Goal: Check status: Check status

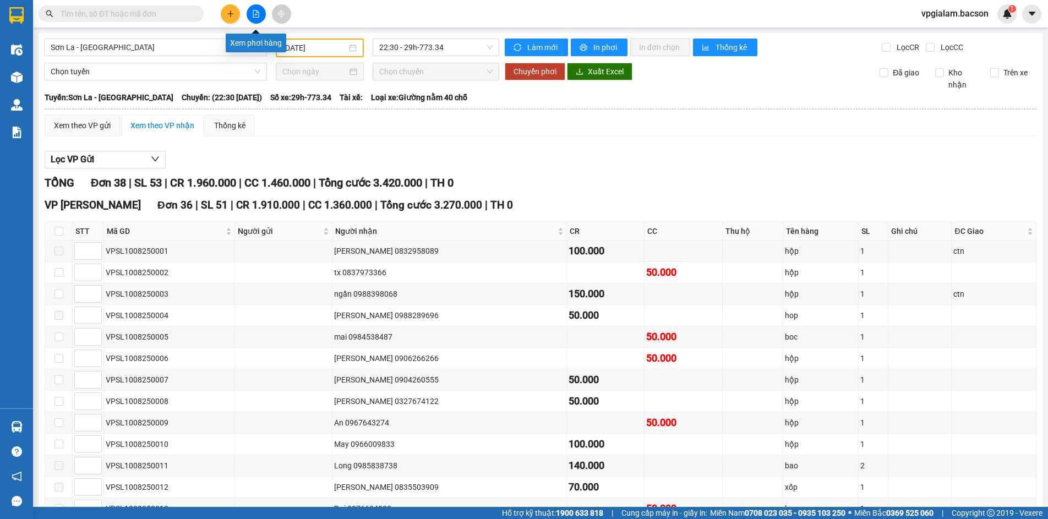
click at [254, 12] on icon "file-add" at bounding box center [256, 14] width 8 height 8
click at [313, 44] on input "[DATE]" at bounding box center [315, 48] width 64 height 12
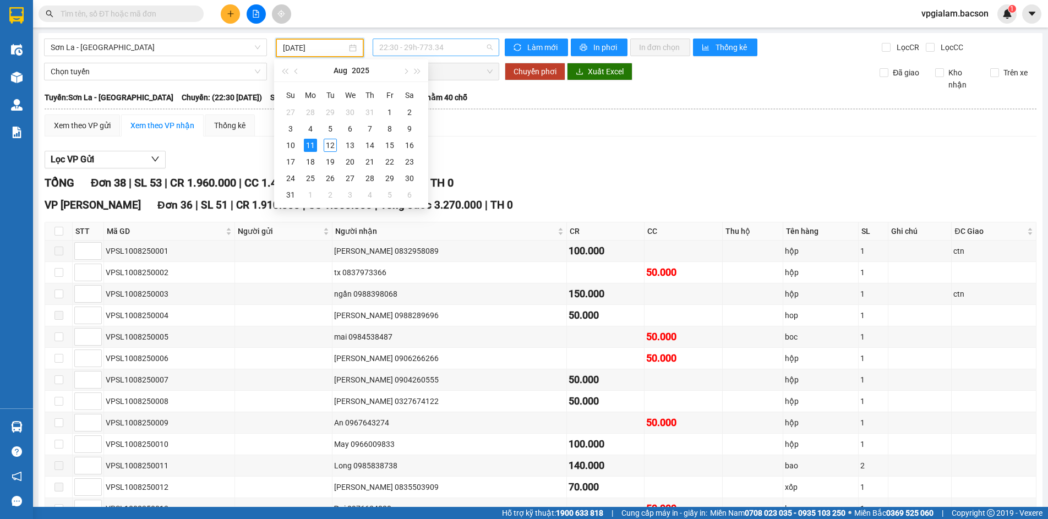
scroll to position [53, 0]
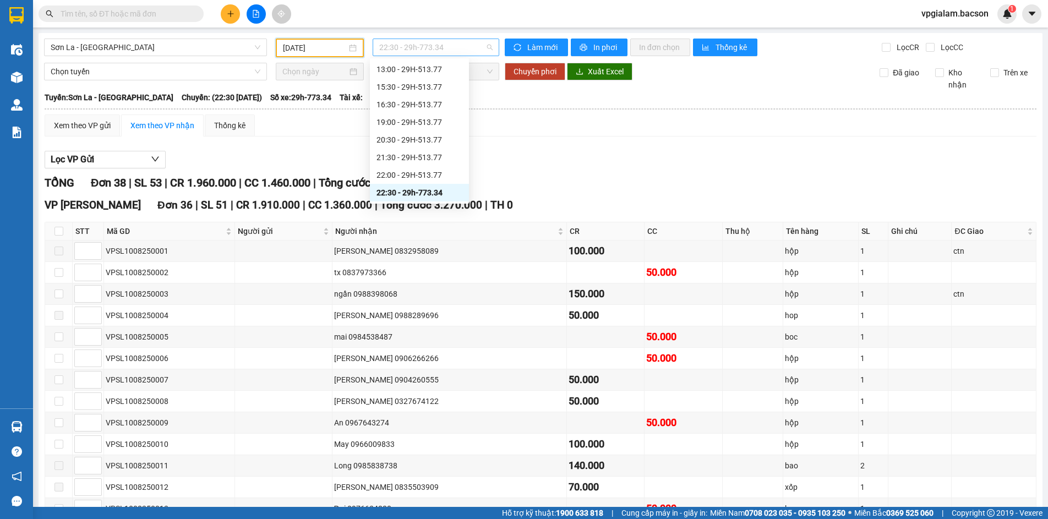
click at [396, 47] on span "22:30 - 29h-773.34" at bounding box center [435, 47] width 113 height 17
click at [427, 173] on div "22:00 - 29H-513.77" at bounding box center [419, 175] width 86 height 12
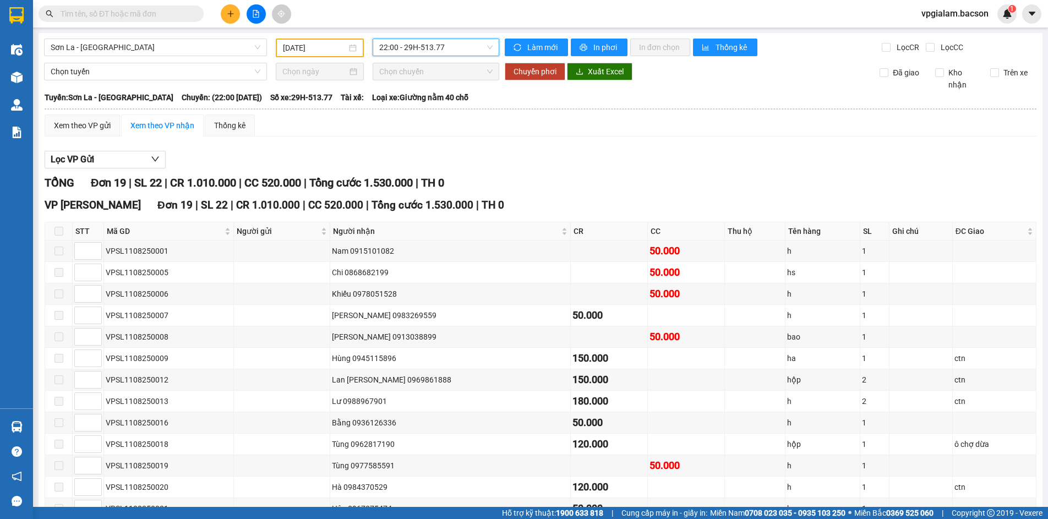
click at [409, 48] on span "22:00 - 29H-513.77" at bounding box center [435, 47] width 113 height 17
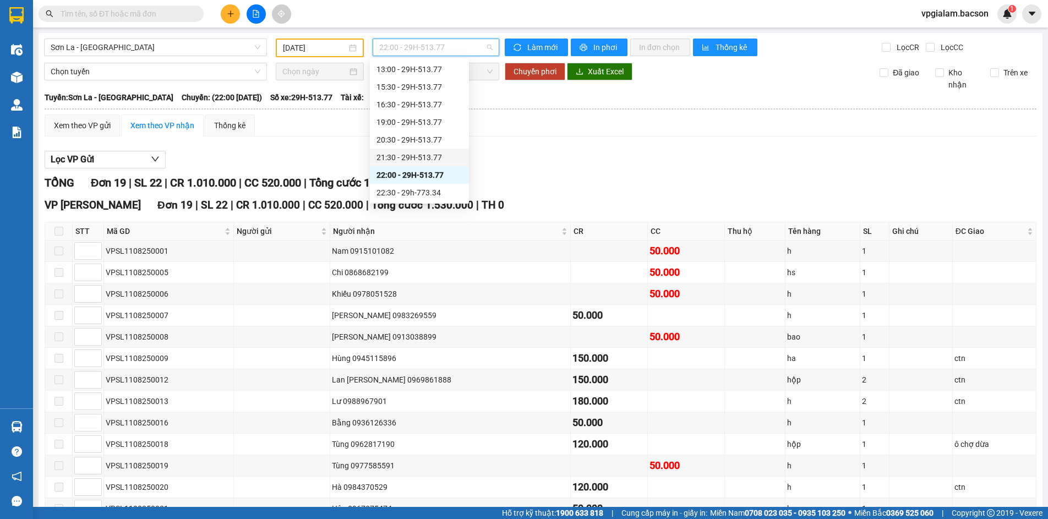
click at [419, 157] on div "21:30 - 29H-513.77" at bounding box center [419, 157] width 86 height 12
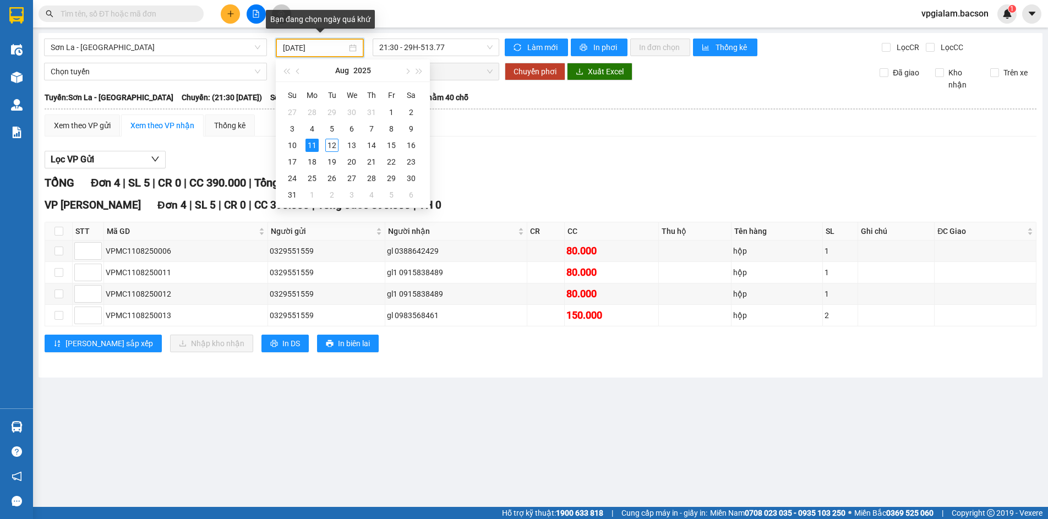
click at [340, 48] on input "[DATE]" at bounding box center [315, 48] width 64 height 12
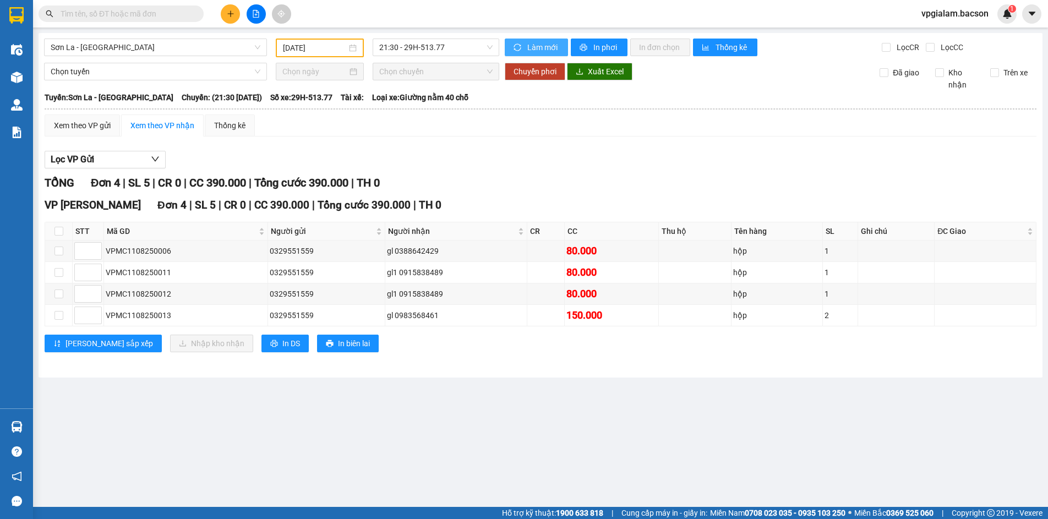
click at [545, 43] on span "Làm mới" at bounding box center [543, 47] width 32 height 12
